Goal: Information Seeking & Learning: Learn about a topic

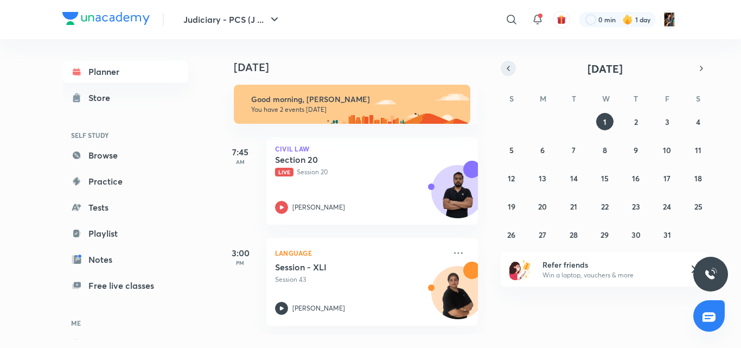
click at [508, 71] on icon "button" at bounding box center [508, 68] width 9 height 10
click at [698, 202] on abbr "27" at bounding box center [699, 206] width 8 height 10
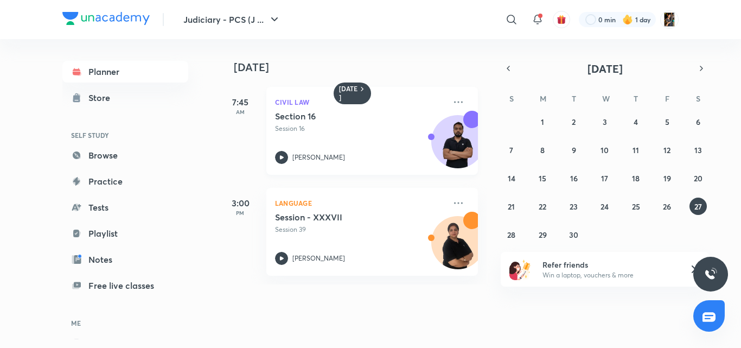
click at [383, 143] on div "Section 16 Session 16 [PERSON_NAME]" at bounding box center [360, 137] width 170 height 53
